Goal: Contribute content: Contribute content

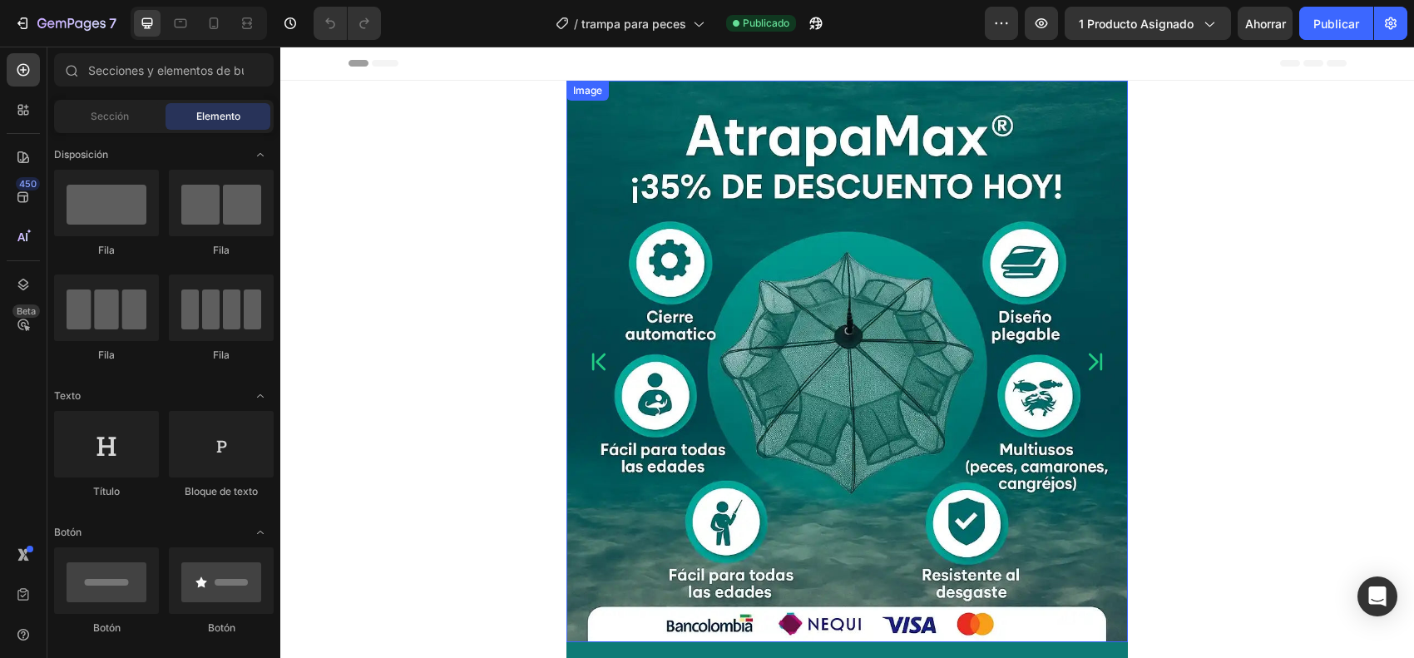
click at [811, 329] on img at bounding box center [846, 361] width 561 height 561
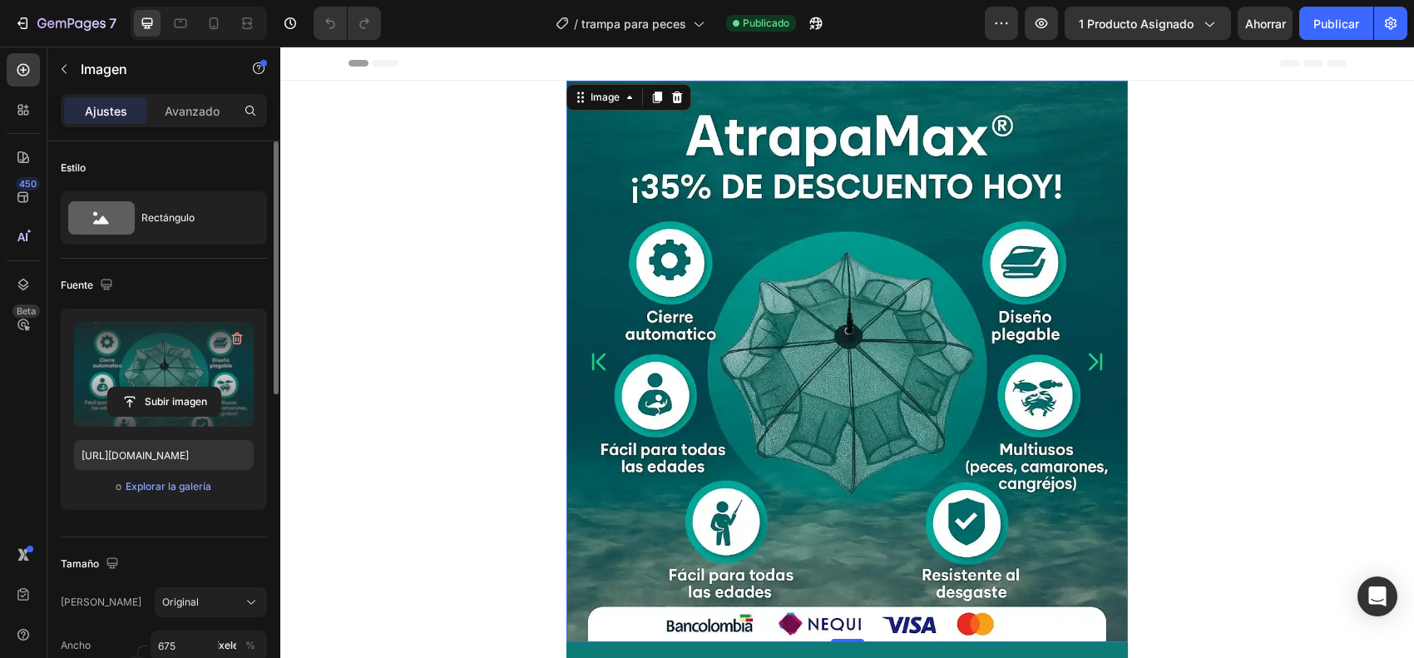
click at [225, 325] on div at bounding box center [237, 338] width 27 height 27
click at [226, 329] on button "button" at bounding box center [237, 338] width 27 height 27
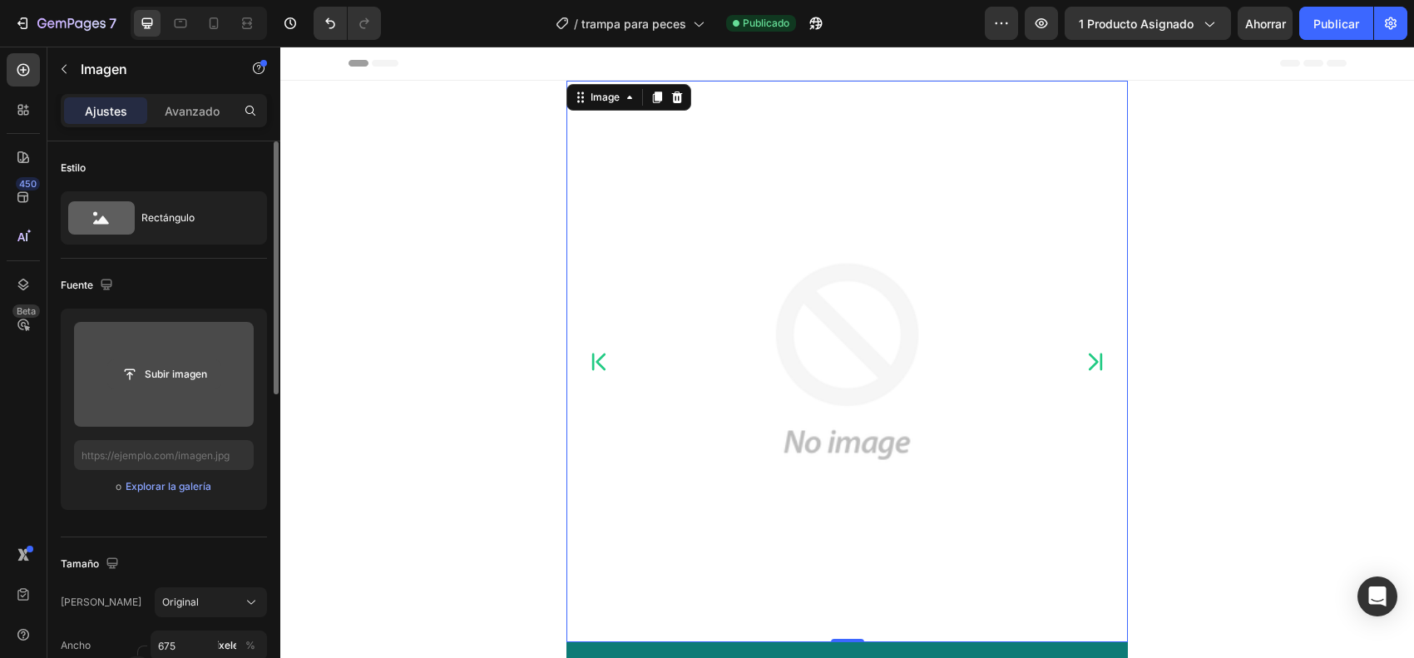
click at [172, 368] on input "file" at bounding box center [164, 374] width 112 height 28
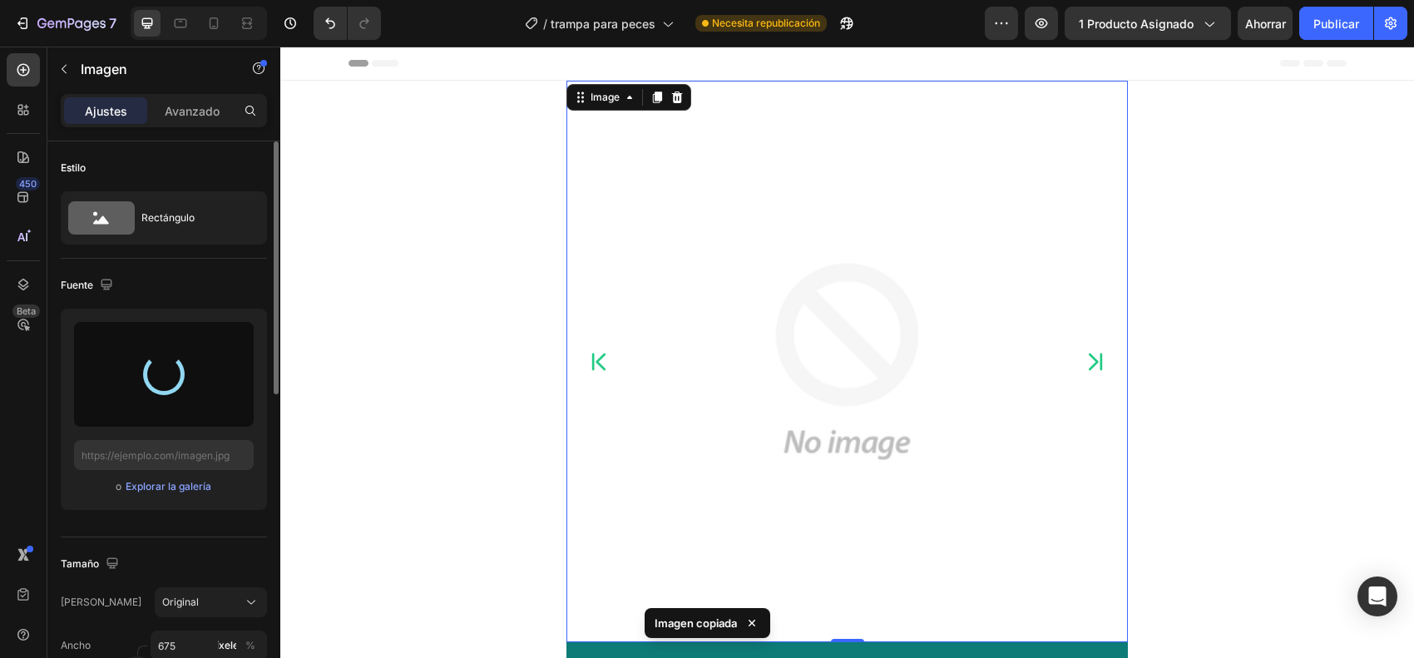
type input "[URL][DOMAIN_NAME]"
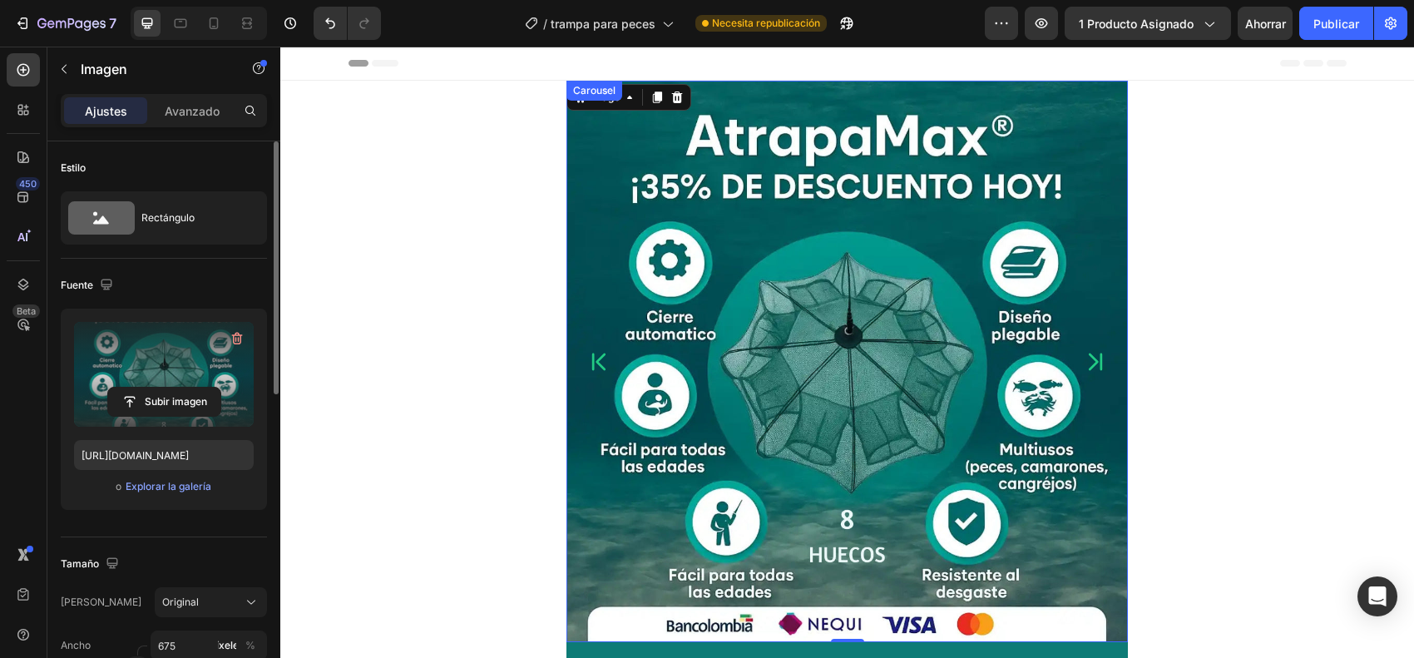
click at [1091, 363] on icon "Carousel Next Arrow" at bounding box center [1096, 362] width 24 height 42
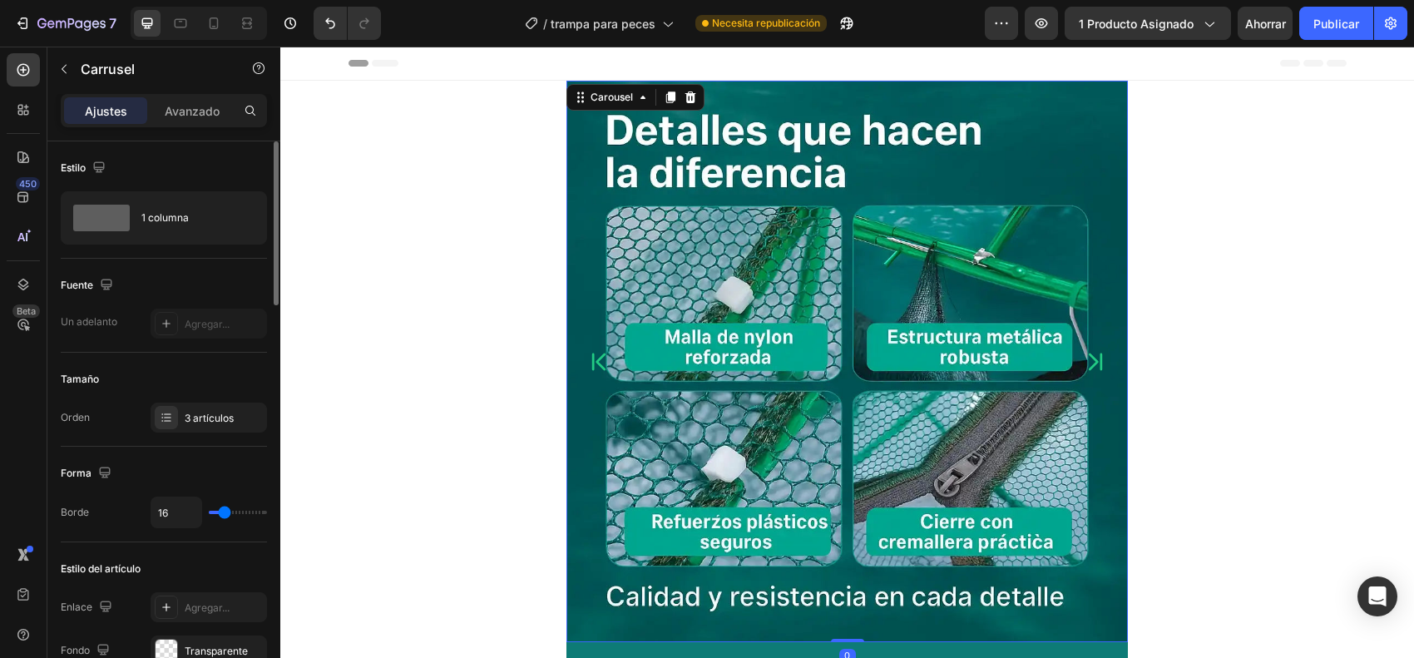
click at [1103, 363] on button "Carousel Next Arrow" at bounding box center [1095, 361] width 37 height 37
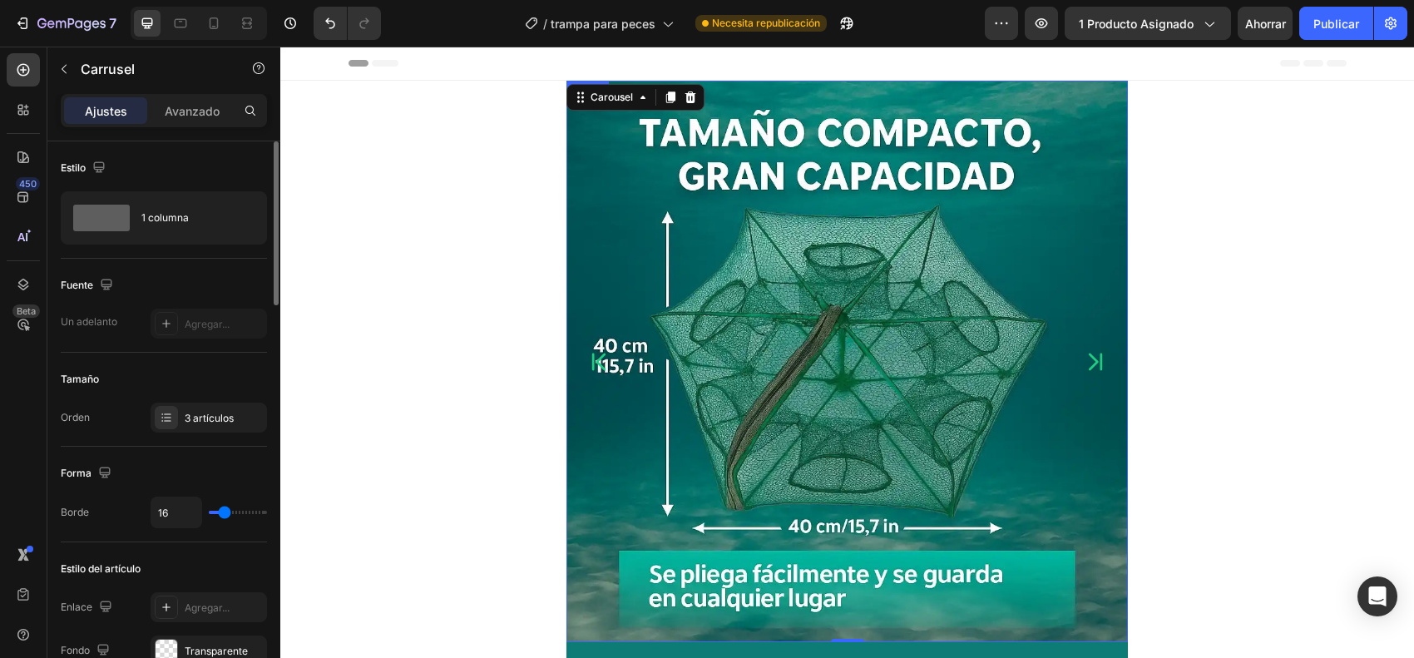
click at [861, 368] on img at bounding box center [846, 361] width 561 height 561
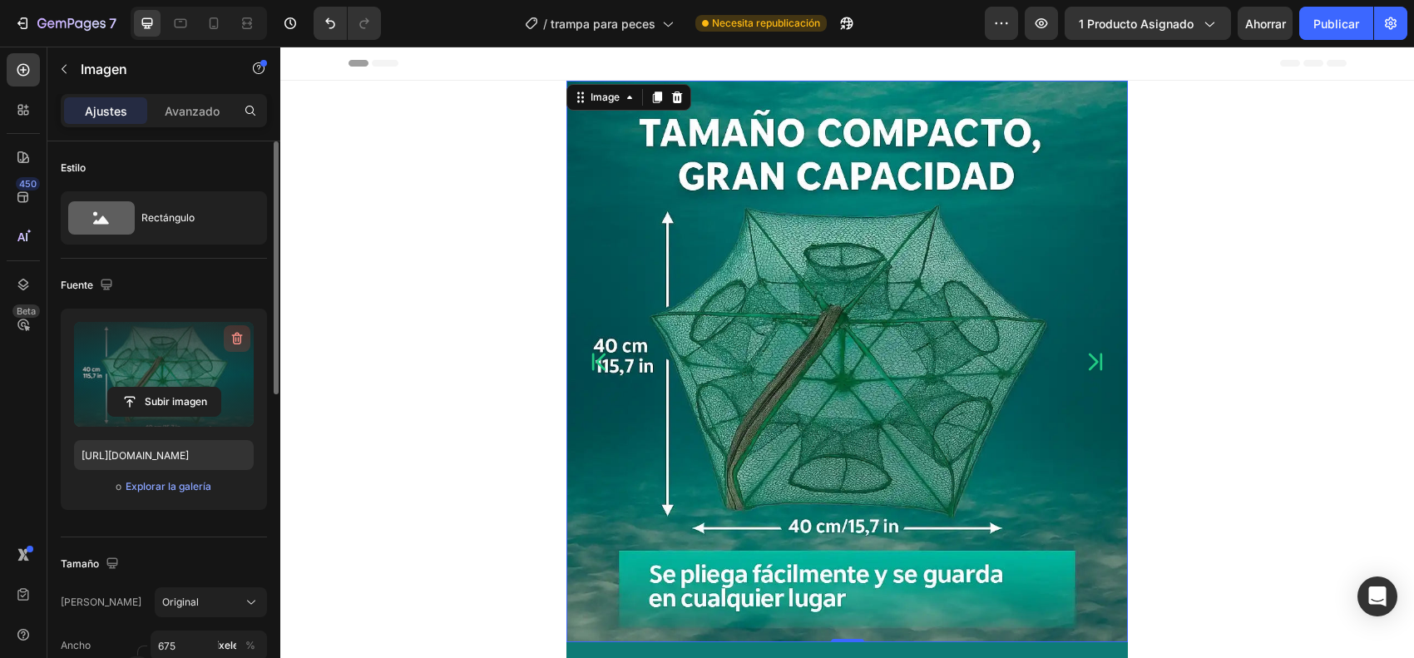
click at [241, 337] on icon "button" at bounding box center [237, 339] width 11 height 12
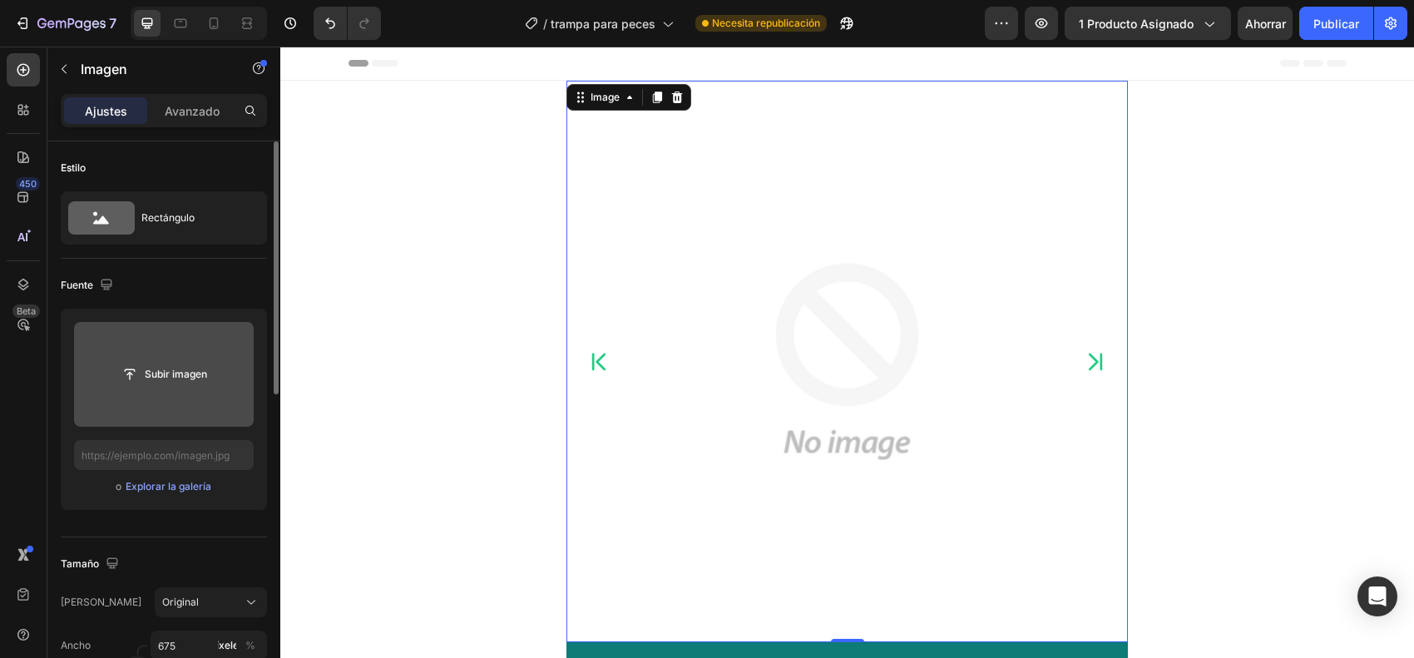
click at [195, 363] on input "file" at bounding box center [164, 374] width 112 height 28
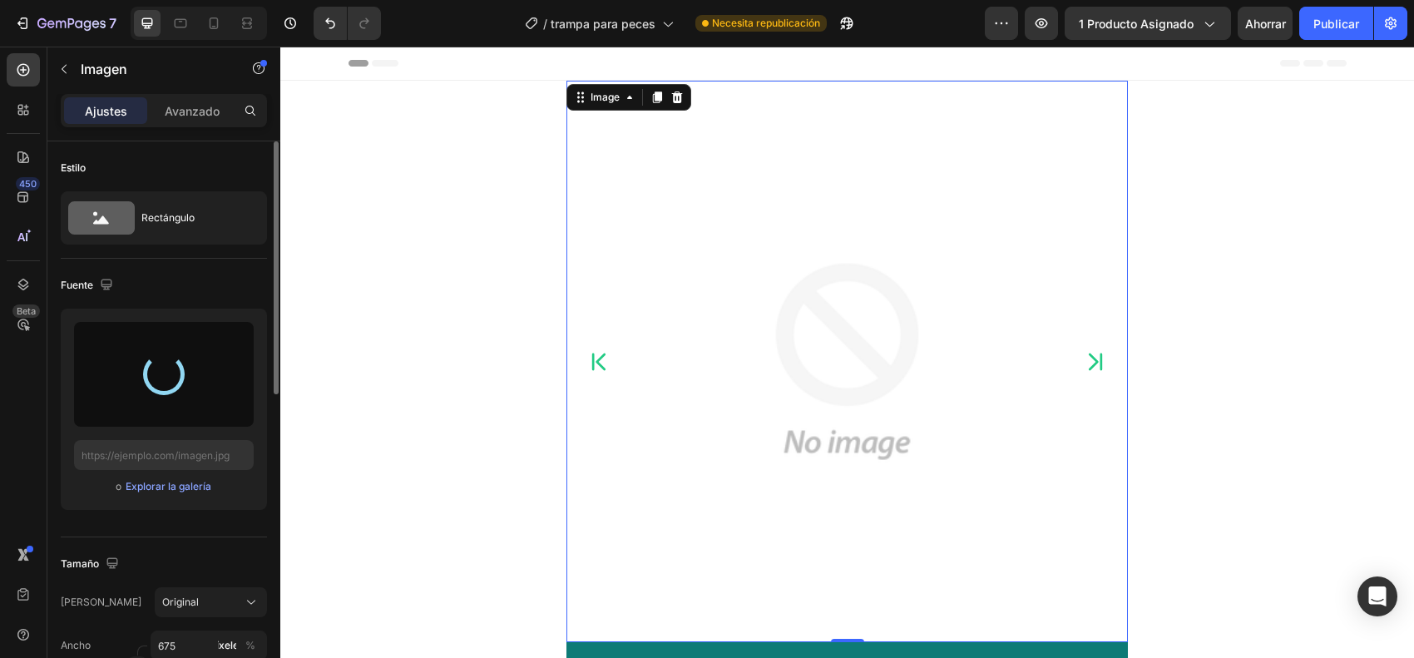
type input "[URL][DOMAIN_NAME]"
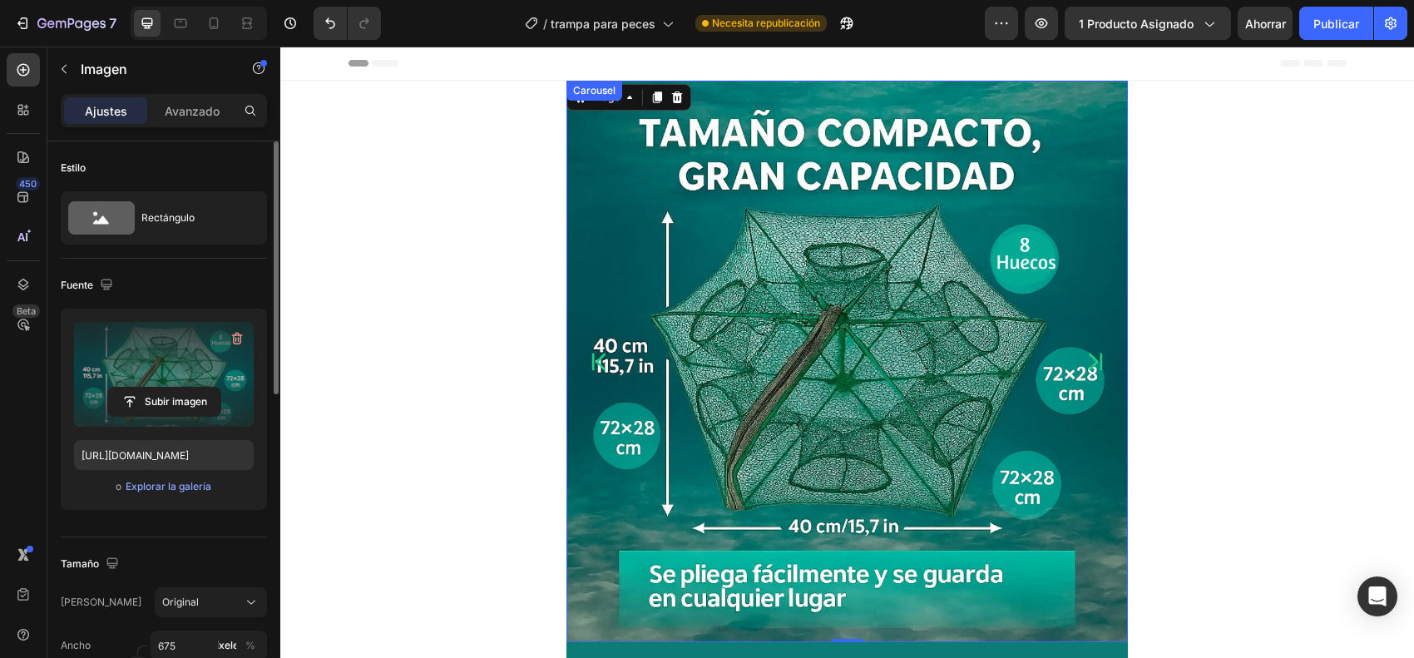
click at [591, 355] on icon "Carousel Back Arrow" at bounding box center [598, 362] width 24 height 42
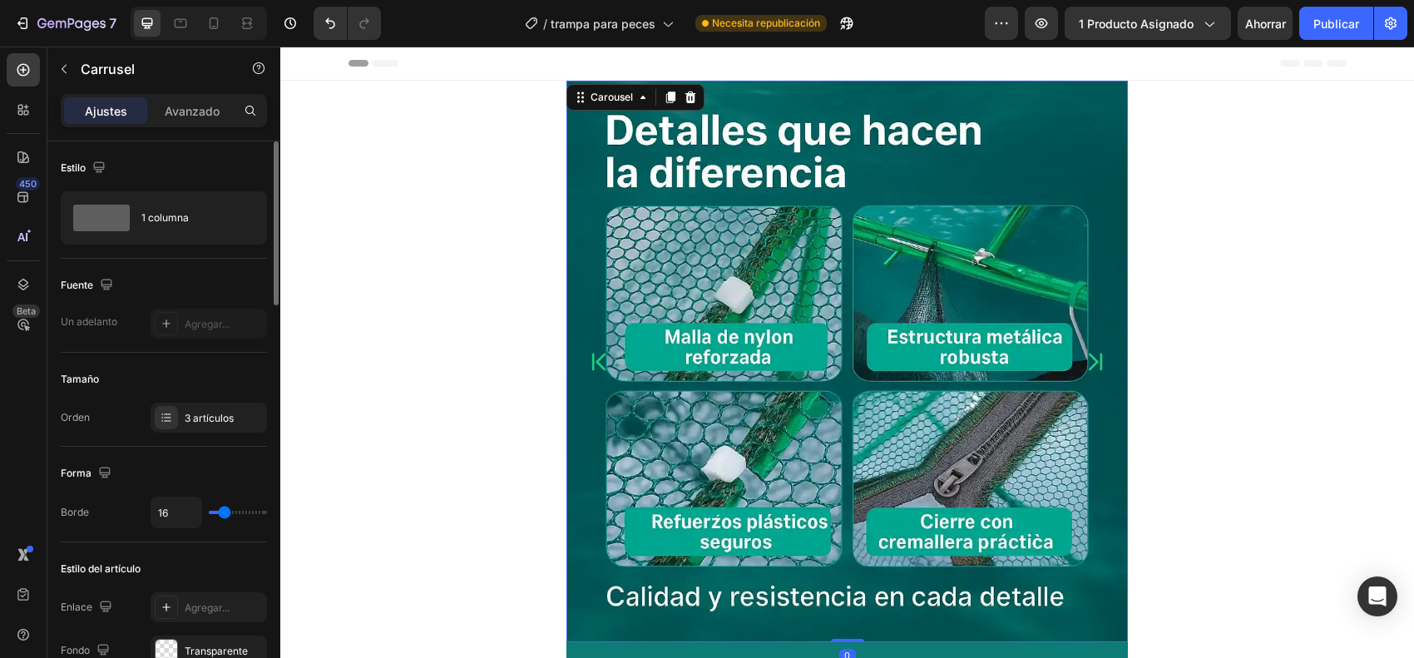
click at [591, 355] on icon "Carousel Back Arrow" at bounding box center [598, 362] width 24 height 42
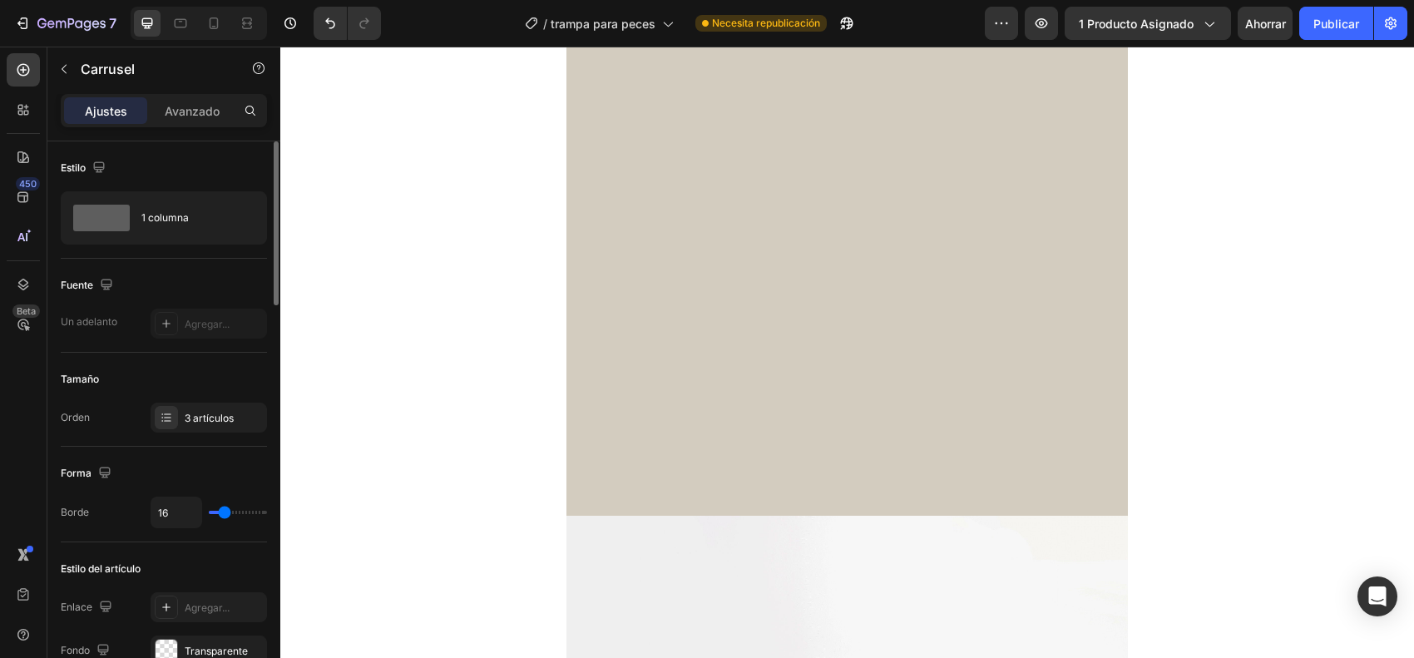
scroll to position [5613, 0]
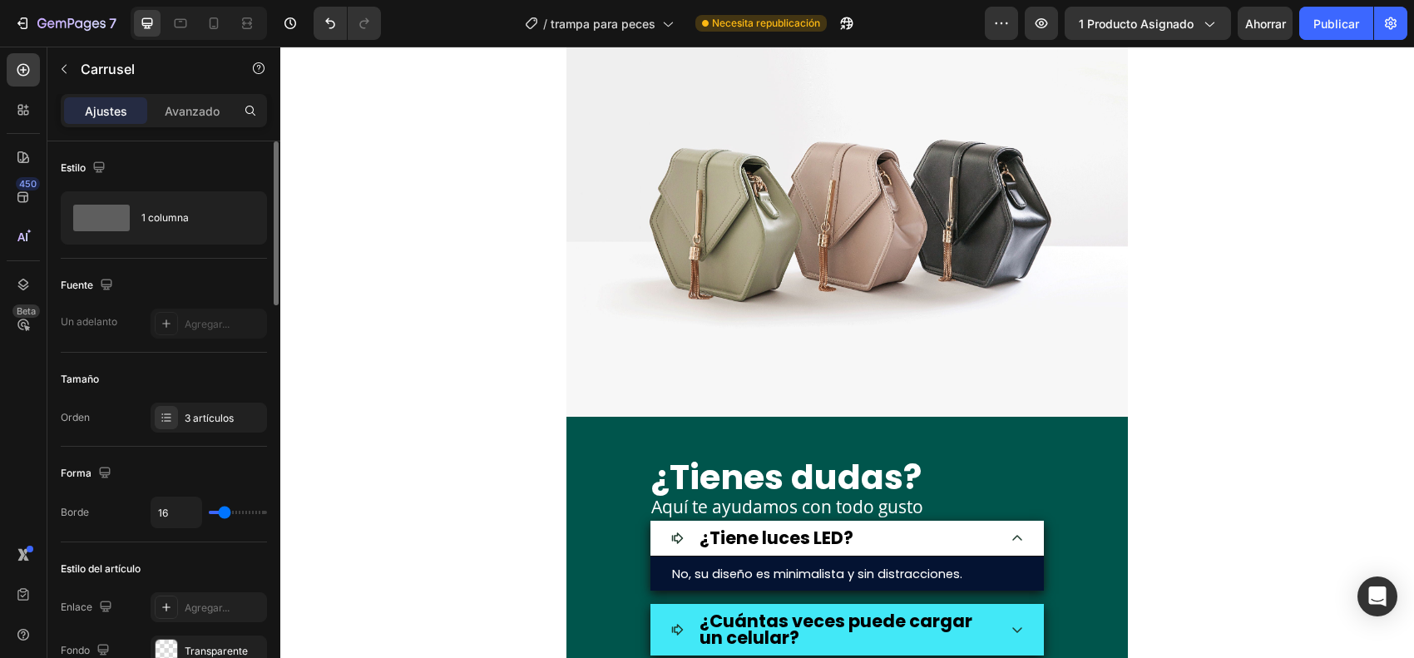
click at [721, 277] on img at bounding box center [846, 206] width 561 height 421
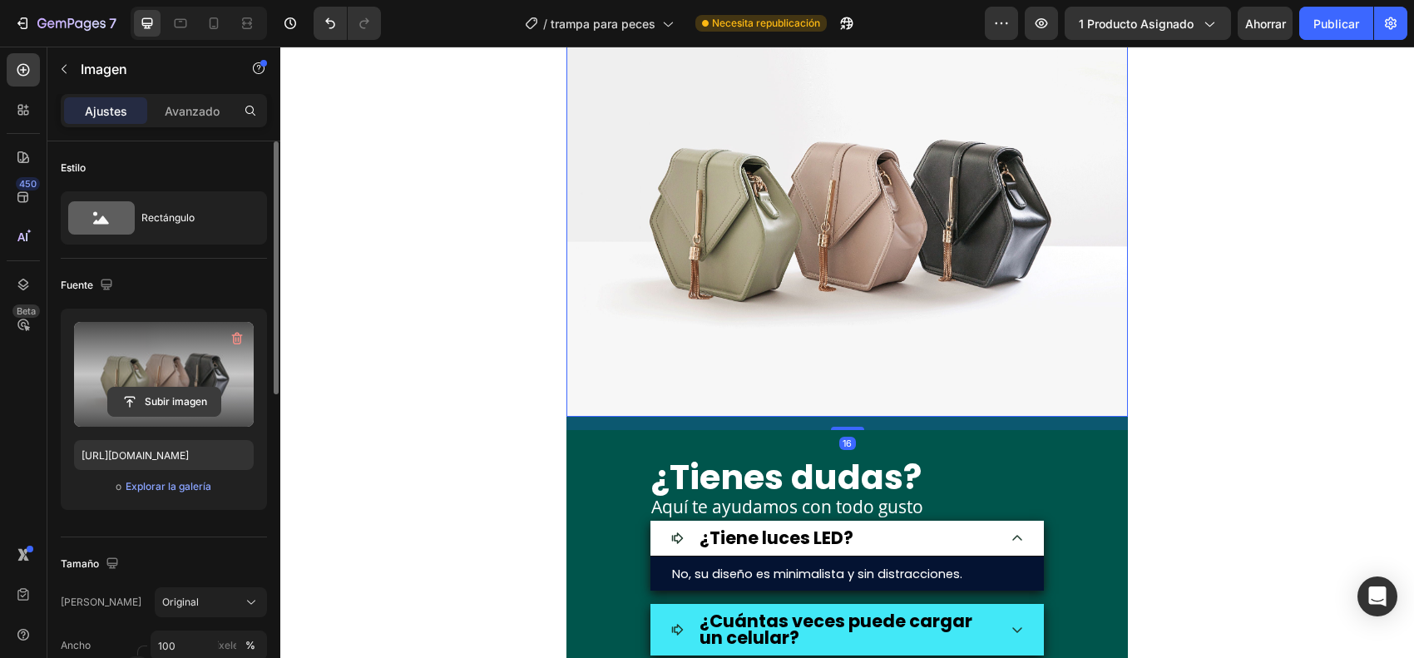
click at [190, 393] on input "file" at bounding box center [164, 402] width 112 height 28
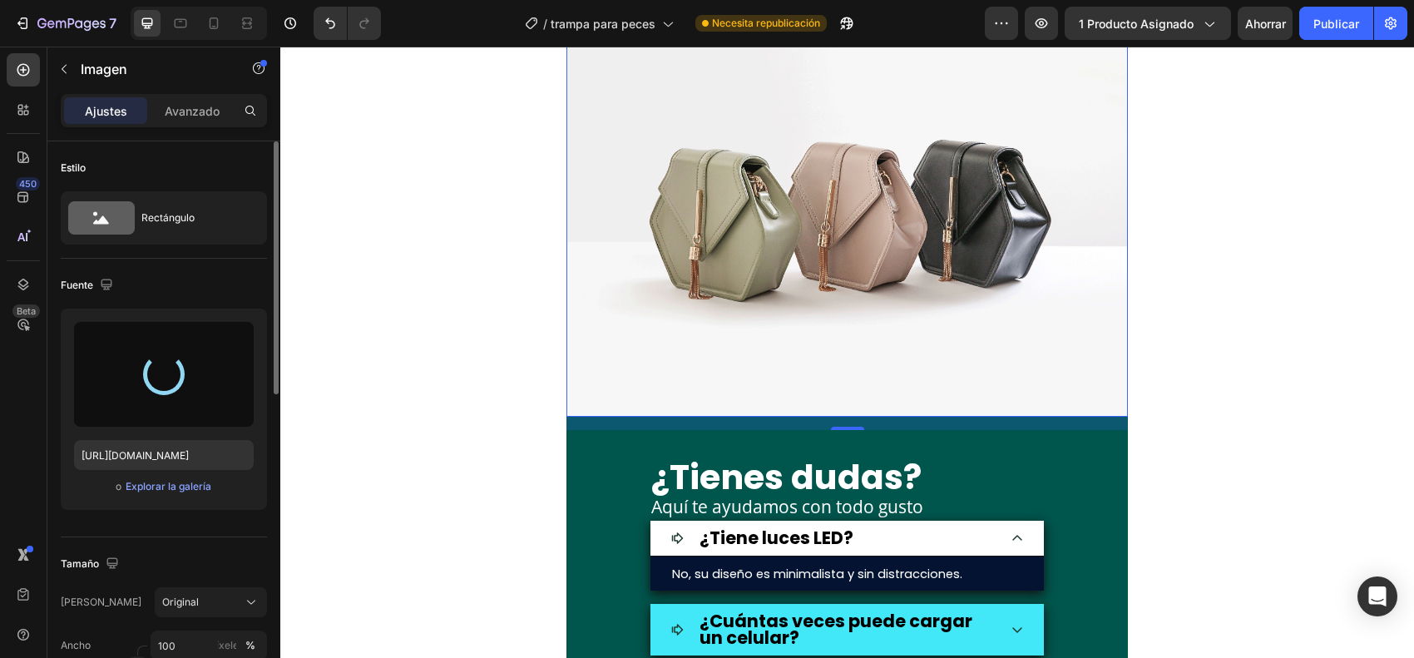
type input "[URL][DOMAIN_NAME]"
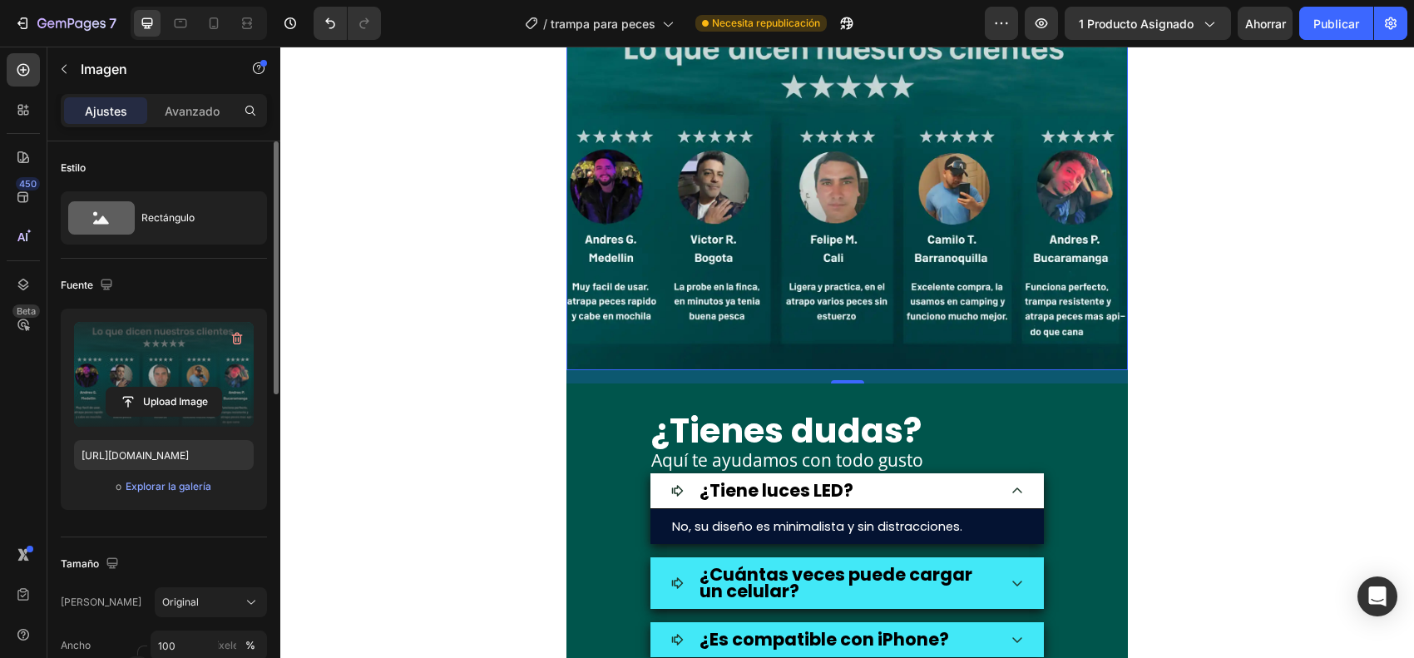
scroll to position [5406, 0]
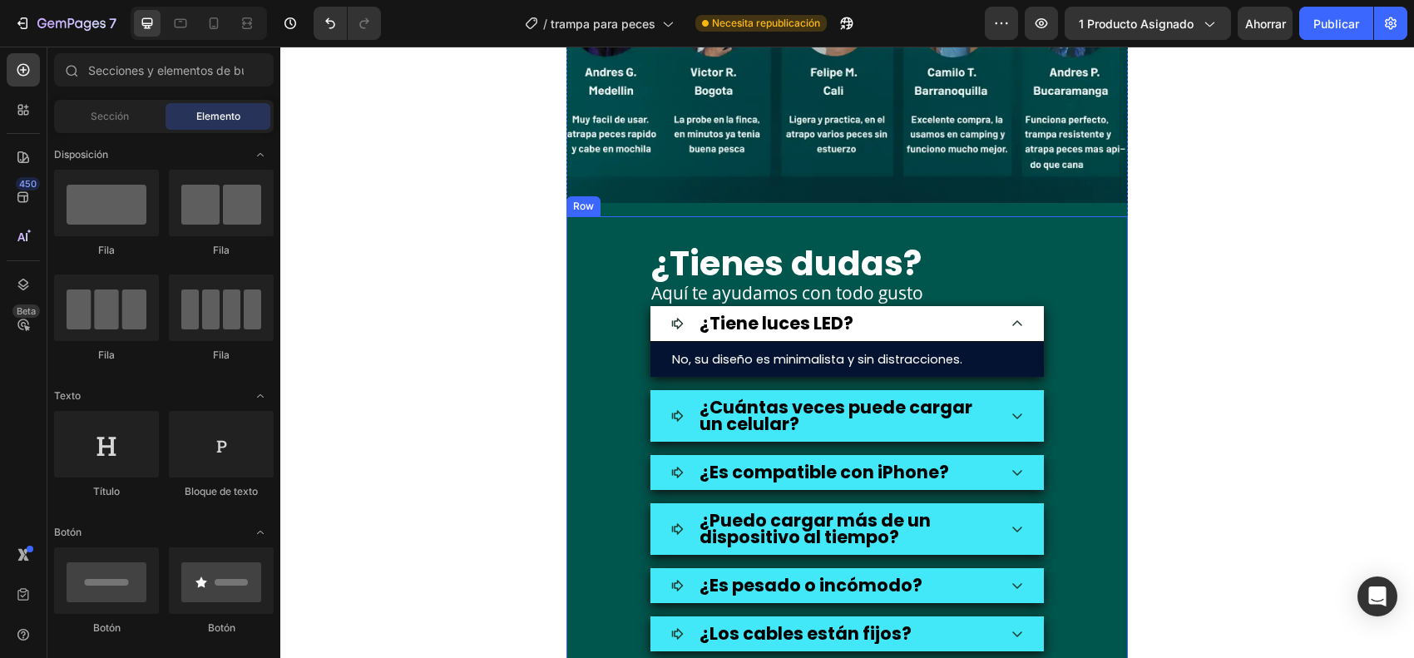
scroll to position [5776, 0]
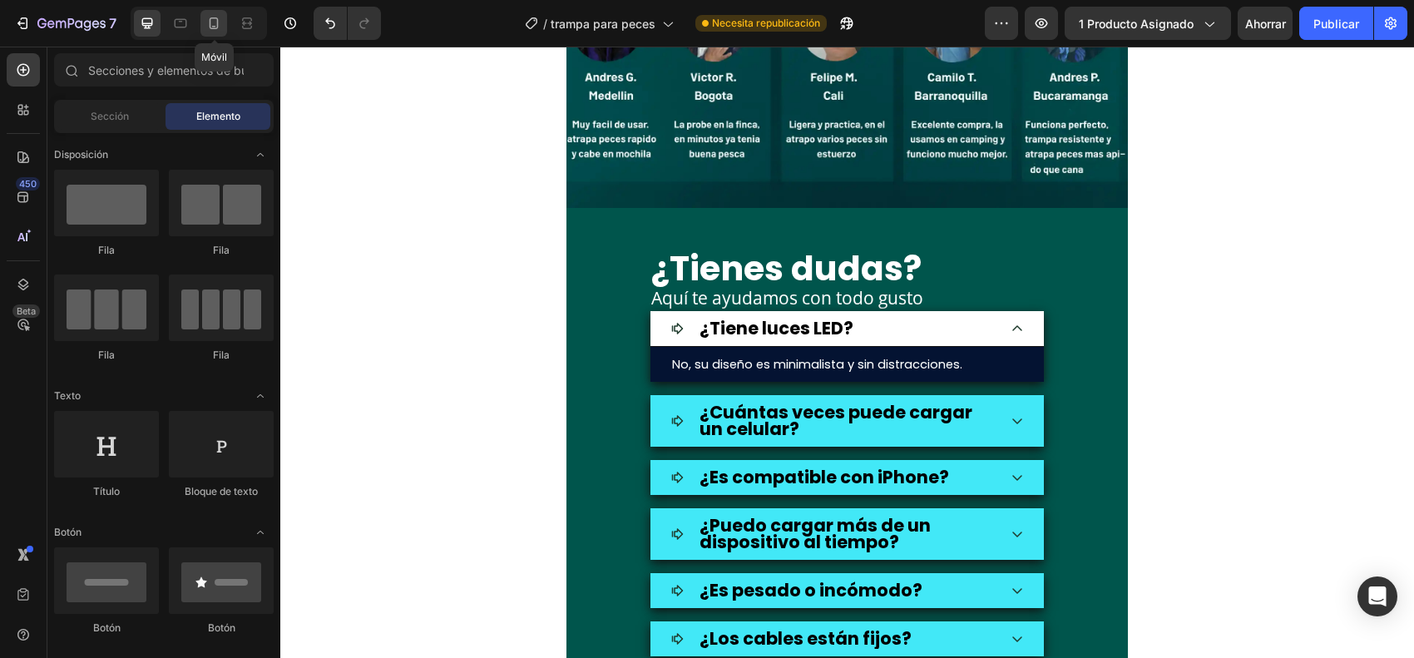
click at [215, 23] on icon at bounding box center [213, 23] width 17 height 17
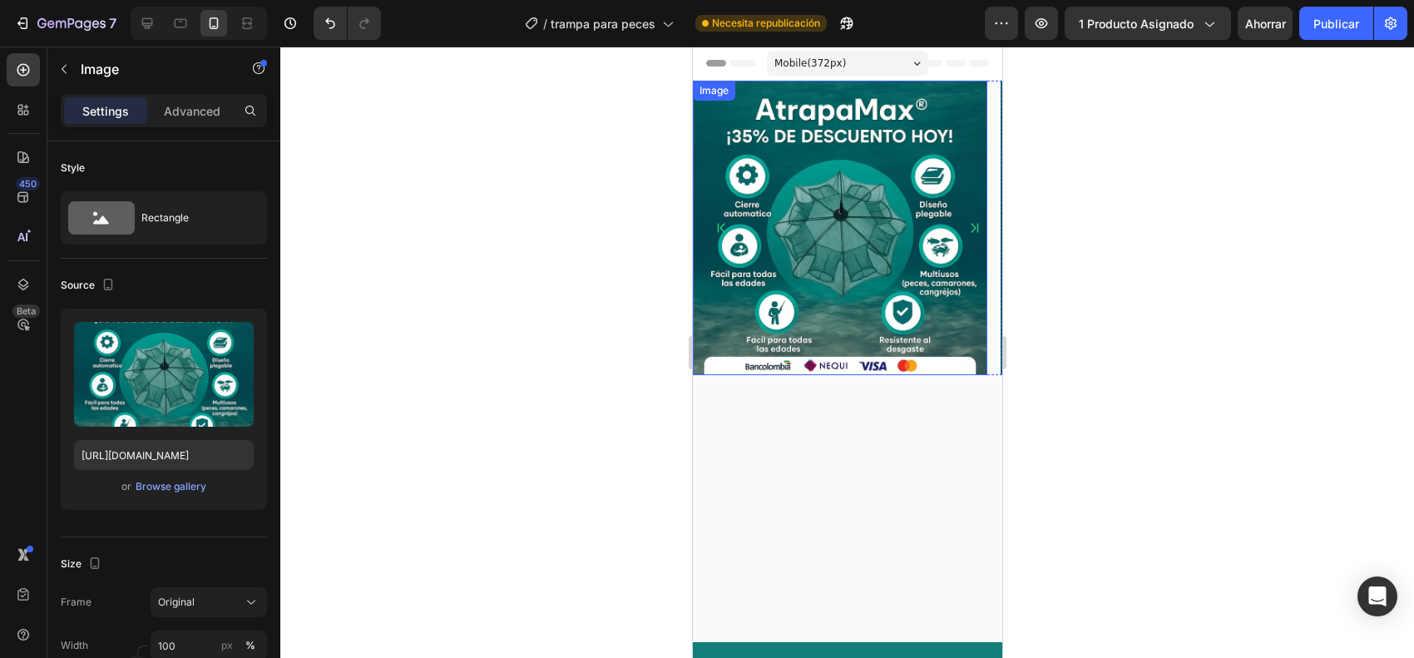
click at [827, 235] on img at bounding box center [839, 228] width 294 height 294
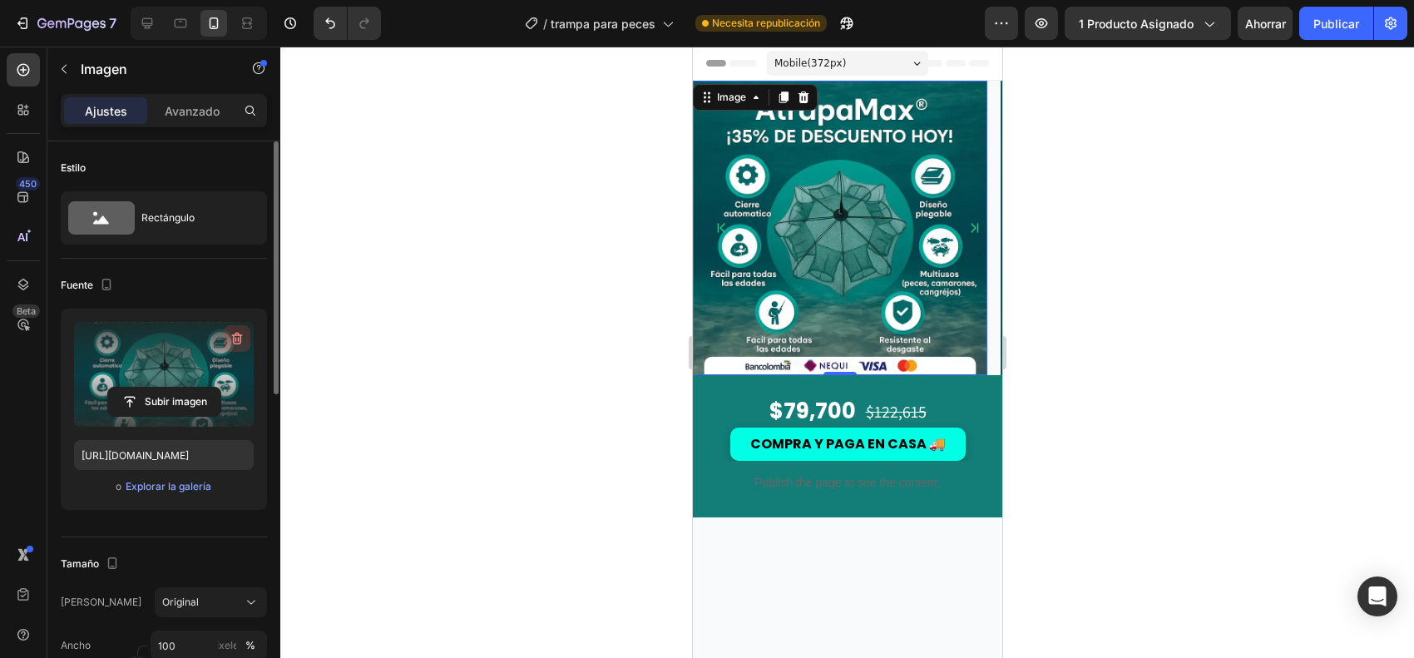
click at [226, 331] on button "button" at bounding box center [237, 338] width 27 height 27
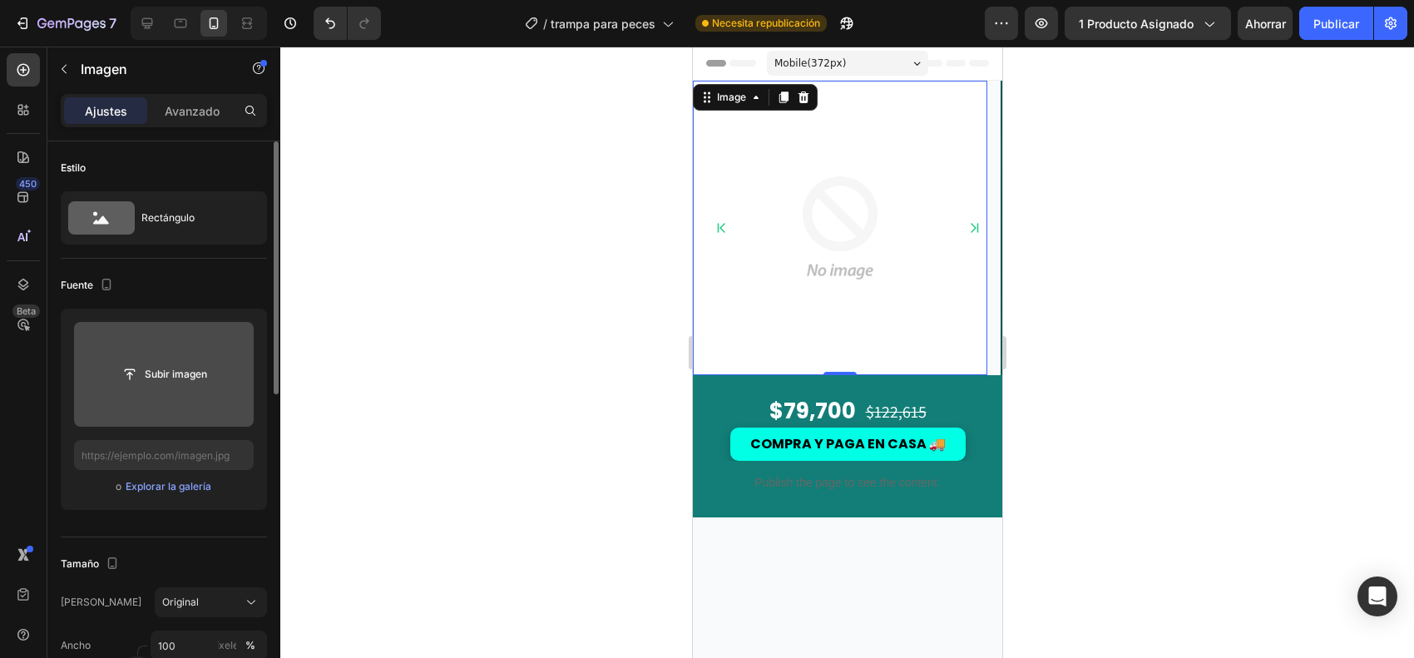
click at [176, 366] on input "file" at bounding box center [164, 374] width 112 height 28
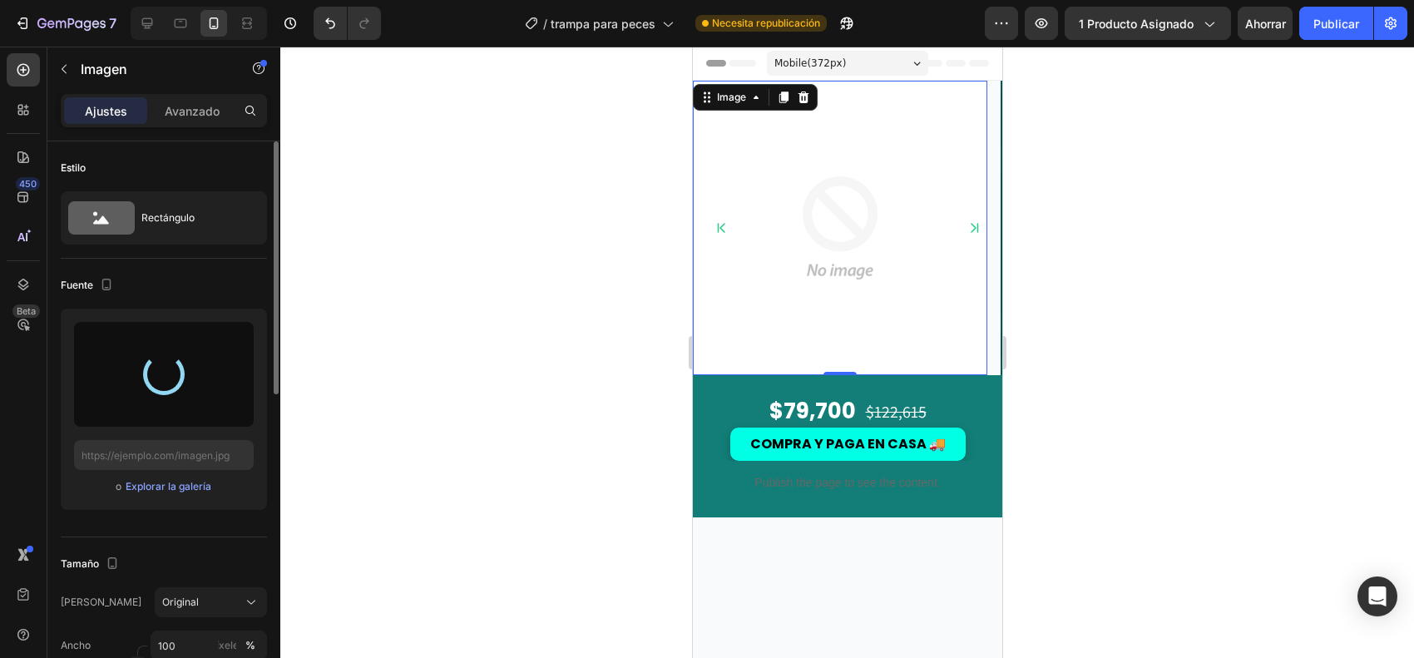
type input "[URL][DOMAIN_NAME]"
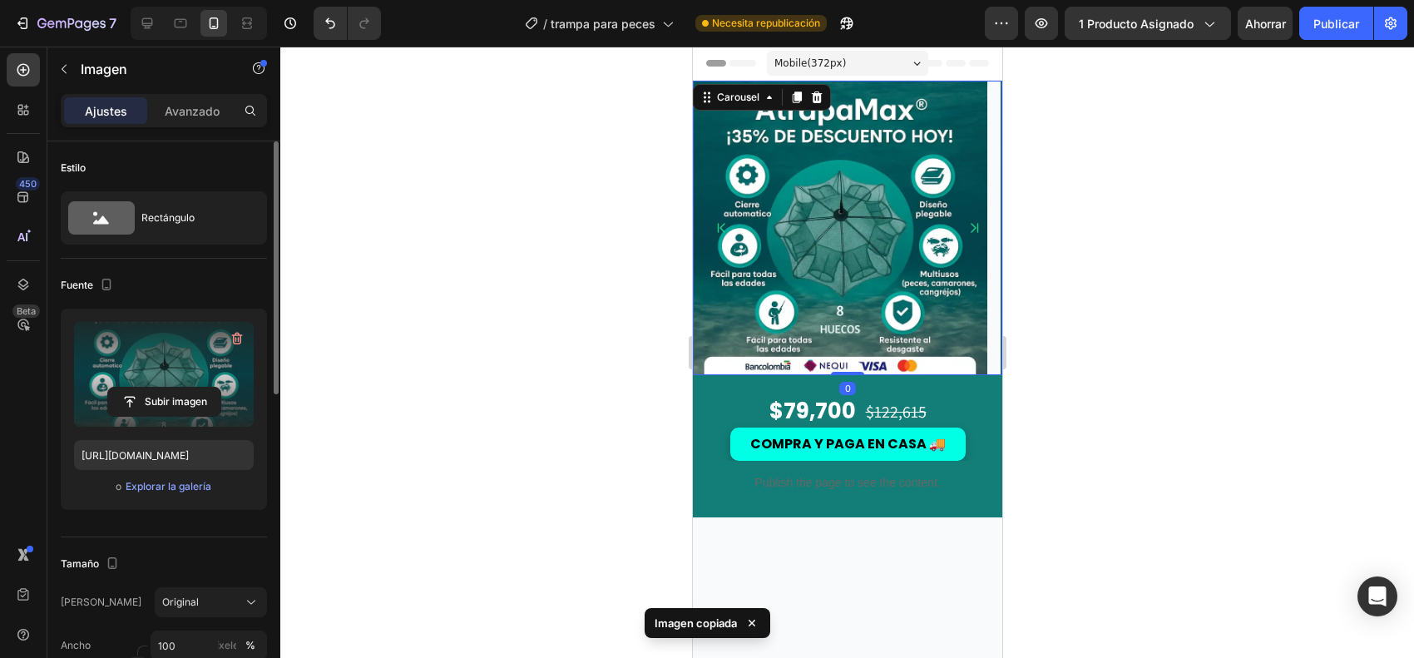
click at [967, 221] on icon "Carousel Next Arrow" at bounding box center [973, 227] width 13 height 13
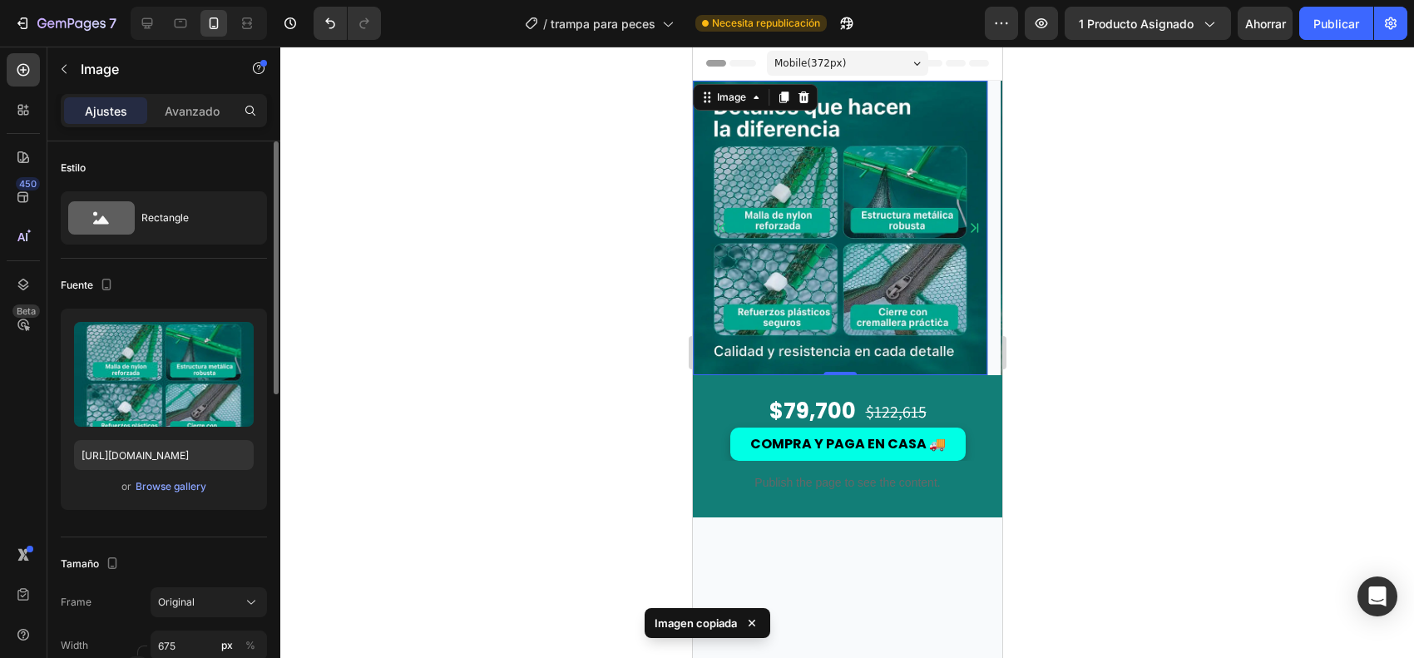
click at [829, 239] on img at bounding box center [839, 228] width 294 height 294
click at [967, 225] on icon "Carousel Next Arrow" at bounding box center [973, 227] width 13 height 13
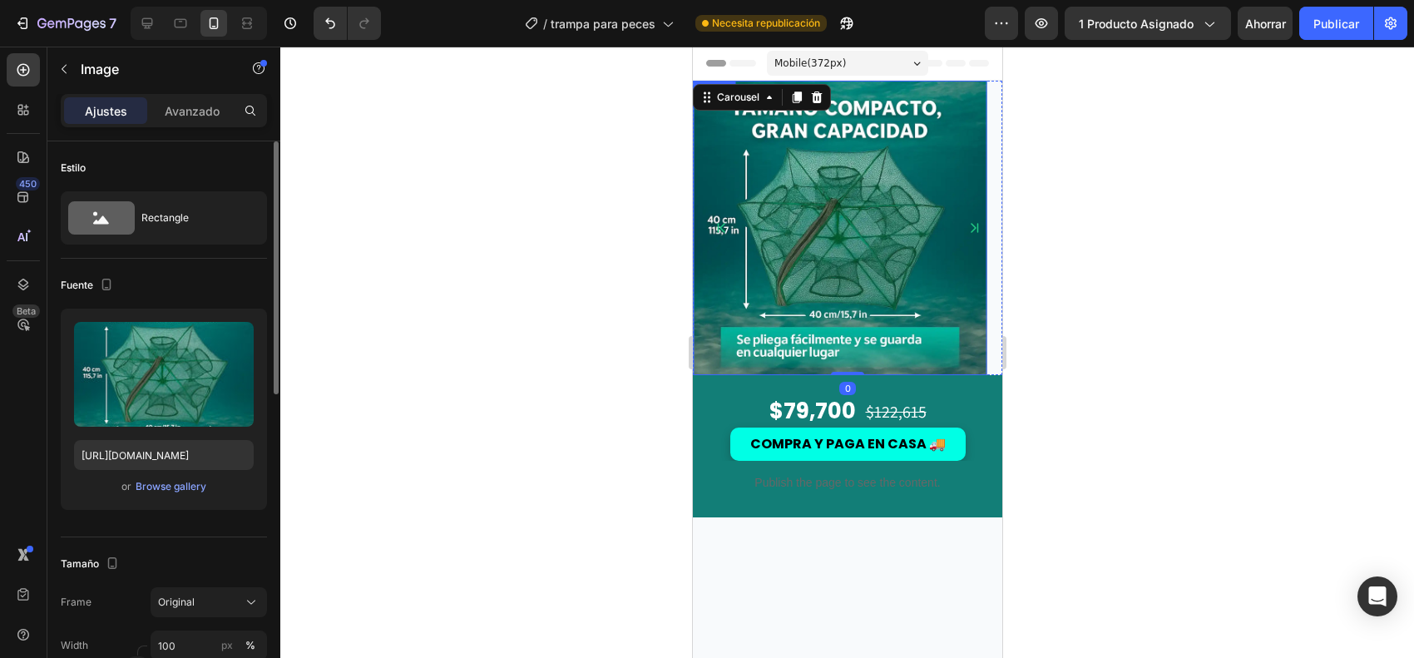
click at [817, 256] on img at bounding box center [839, 228] width 294 height 294
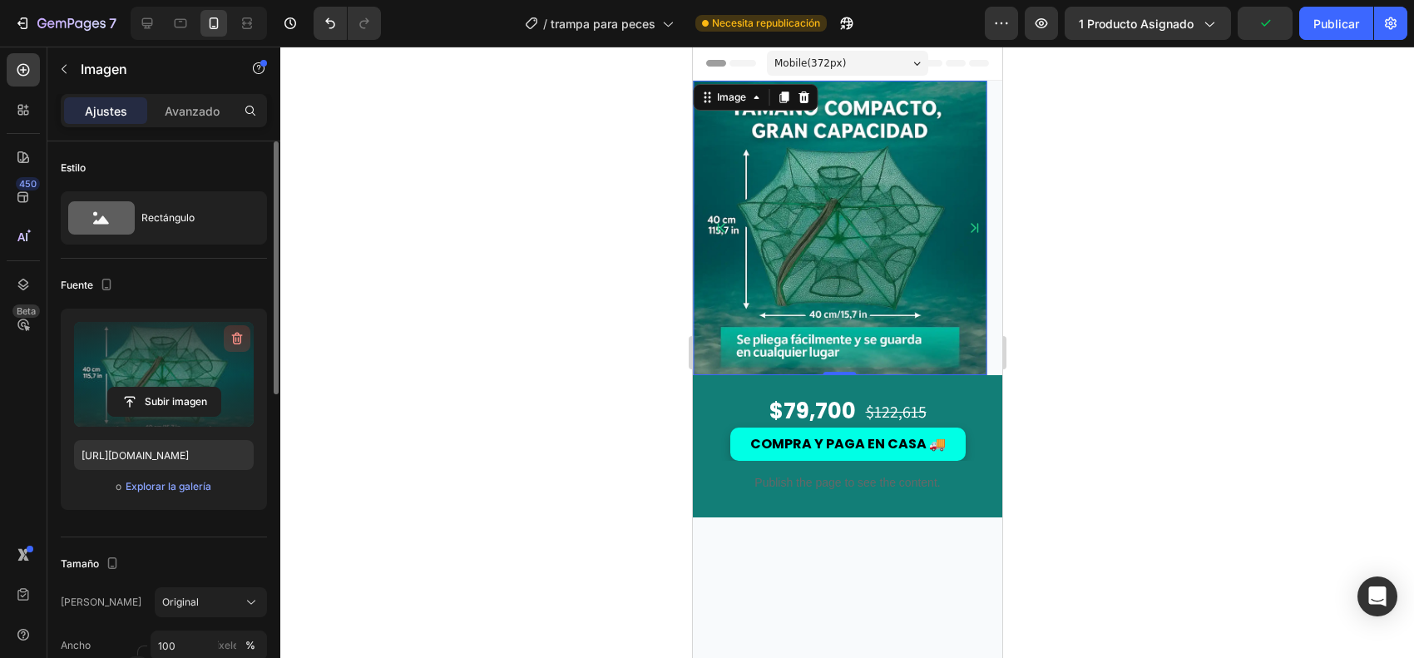
click at [227, 328] on button "button" at bounding box center [237, 338] width 27 height 27
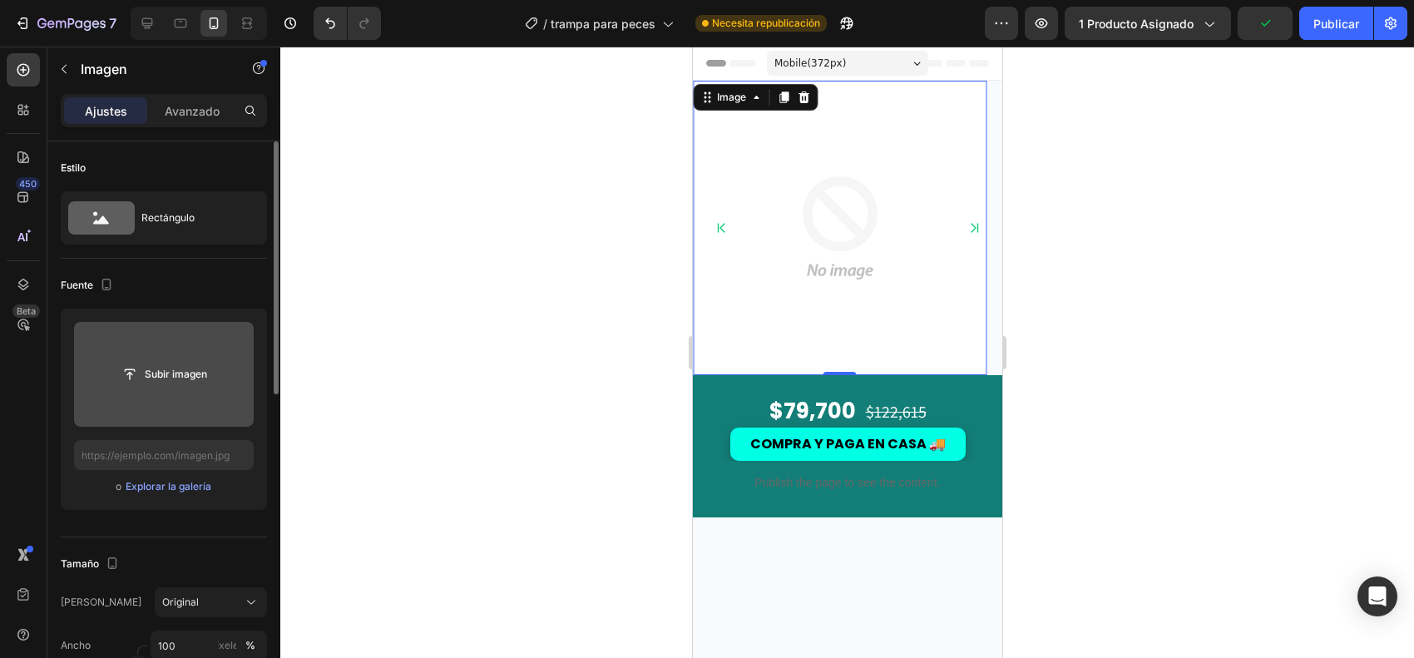
click at [215, 368] on input "file" at bounding box center [164, 374] width 112 height 28
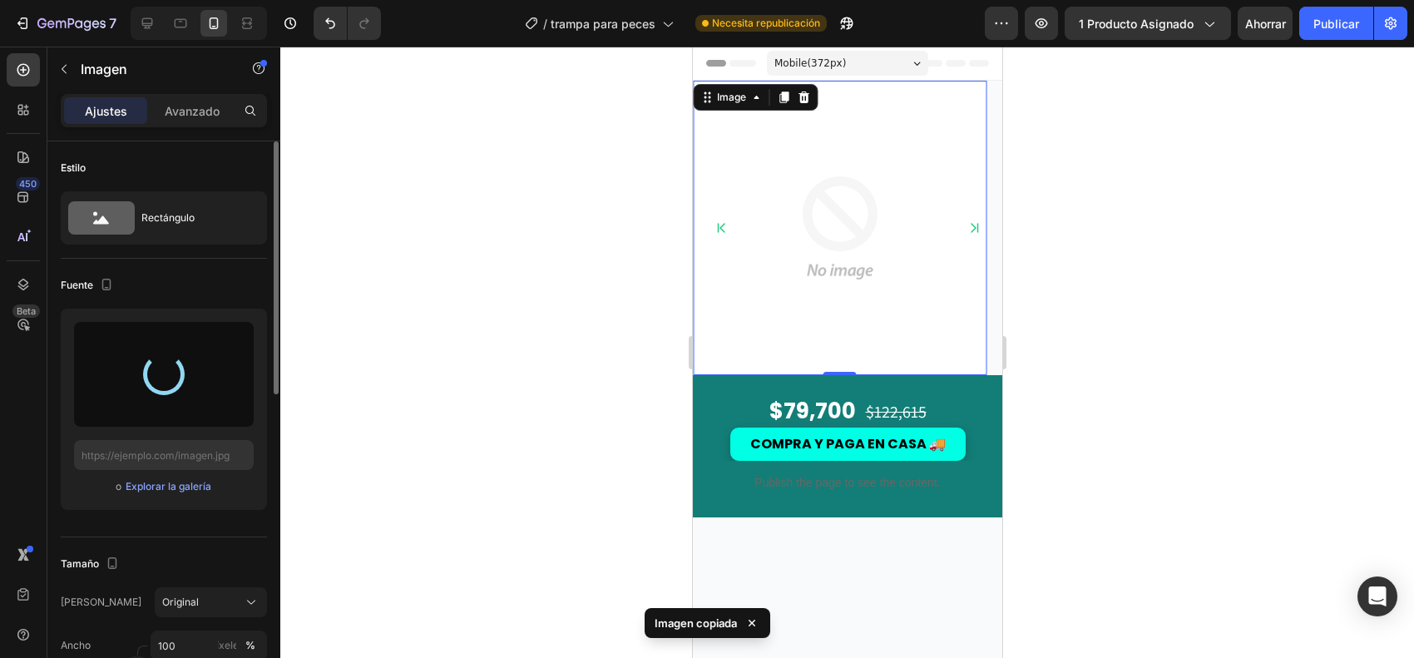
type input "[URL][DOMAIN_NAME]"
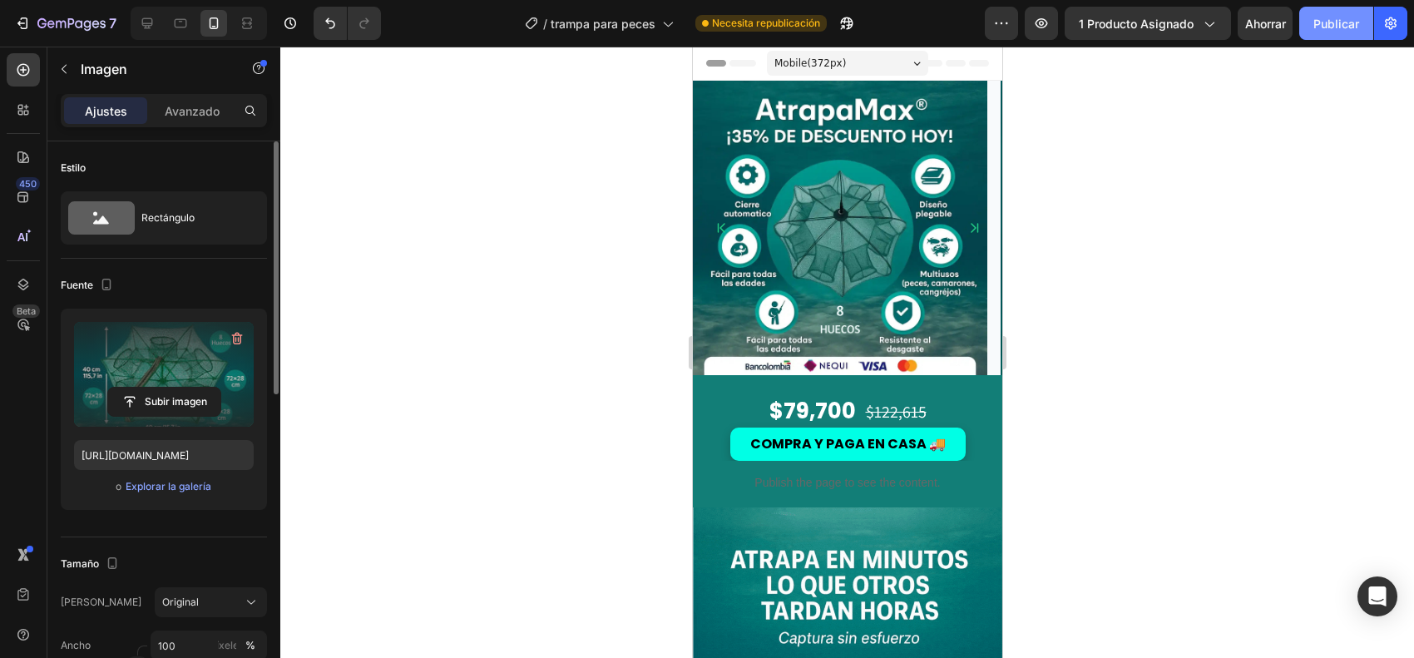
click at [1344, 36] on button "Publicar" at bounding box center [1336, 23] width 74 height 33
